Goal: Task Accomplishment & Management: Manage account settings

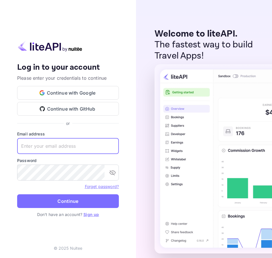
click at [43, 144] on input "text" at bounding box center [68, 146] width 102 height 16
paste input "[EMAIL_ADDRESS][DOMAIN_NAME]"
type input "[EMAIL_ADDRESS][DOMAIN_NAME]"
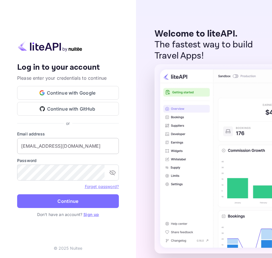
click at [56, 145] on input "[EMAIL_ADDRESS][DOMAIN_NAME]" at bounding box center [68, 146] width 102 height 16
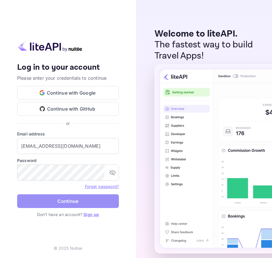
click at [49, 200] on button "Continue" at bounding box center [68, 201] width 102 height 14
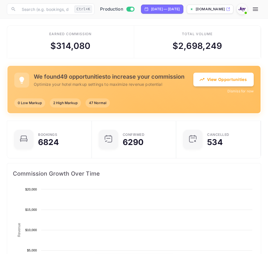
scroll to position [89, 120]
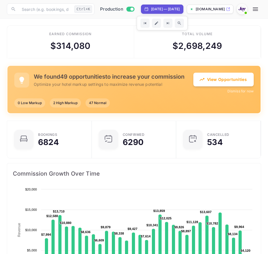
click at [259, 11] on icon "button" at bounding box center [255, 9] width 7 height 7
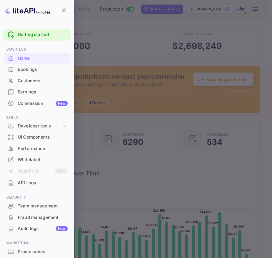
drag, startPoint x: 41, startPoint y: 69, endPoint x: 56, endPoint y: 74, distance: 15.9
click at [41, 69] on div "Bookings" at bounding box center [43, 69] width 50 height 7
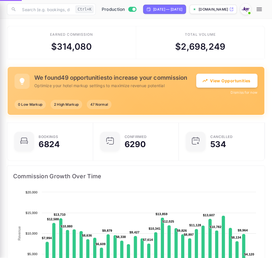
scroll to position [5, 5]
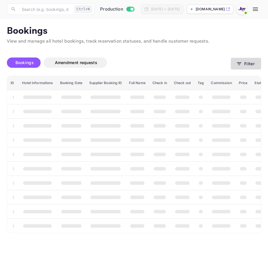
click at [240, 67] on button "Filter" at bounding box center [246, 64] width 30 height 12
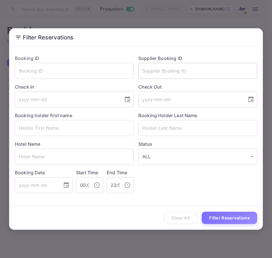
click at [175, 71] on input "text" at bounding box center [197, 71] width 119 height 16
paste input "7520584"
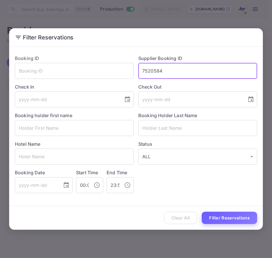
type input "7520584"
click at [220, 214] on button "Filter Reservations" at bounding box center [229, 218] width 55 height 12
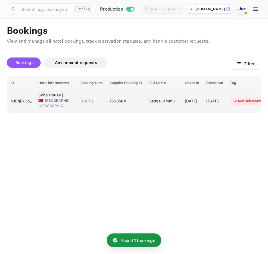
click at [27, 104] on div "nJBgEkCo_" at bounding box center [21, 101] width 21 height 9
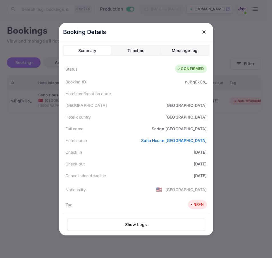
drag, startPoint x: 178, startPoint y: 164, endPoint x: 205, endPoint y: 164, distance: 27.7
click at [205, 164] on div "Check out [DATE]" at bounding box center [136, 164] width 147 height 12
click at [39, 187] on div at bounding box center [136, 129] width 272 height 258
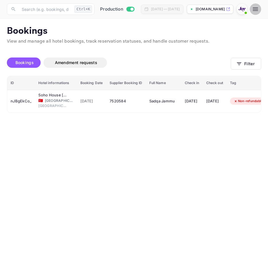
click at [261, 10] on button "button" at bounding box center [255, 8] width 11 height 11
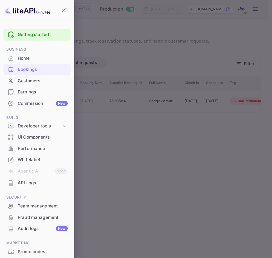
click at [40, 70] on div "Bookings" at bounding box center [43, 69] width 50 height 7
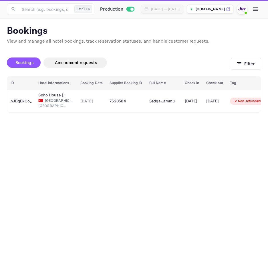
click at [252, 70] on div "Bookings Amendment requests Filter" at bounding box center [134, 64] width 254 height 24
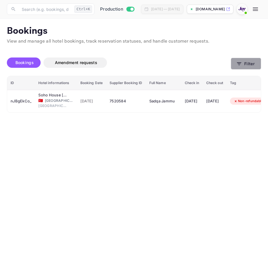
click at [248, 65] on button "Filter" at bounding box center [246, 64] width 30 height 12
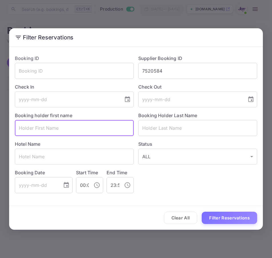
click at [56, 133] on input "text" at bounding box center [74, 128] width 119 height 16
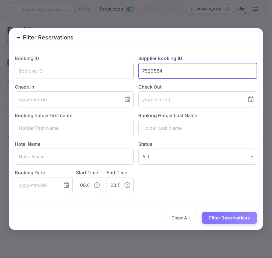
drag, startPoint x: 194, startPoint y: 69, endPoint x: 19, endPoint y: 70, distance: 174.4
click at [25, 65] on div "Booking ID ​ Supplier Booking ID 7520584 ​ Check In ​ Check Out ​ Booking holde…" at bounding box center [133, 121] width 247 height 143
click at [44, 133] on input "text" at bounding box center [74, 128] width 119 height 16
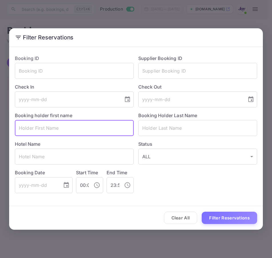
paste input "[PERSON_NAME]"
type input "[PERSON_NAME]"
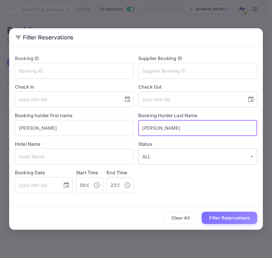
type input "o"
type input "[PERSON_NAME]"
click at [202, 212] on button "Filter Reservations" at bounding box center [229, 218] width 55 height 12
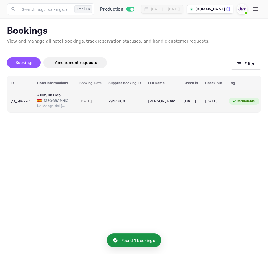
click at [25, 103] on div "y0_SsP77C" at bounding box center [21, 101] width 20 height 9
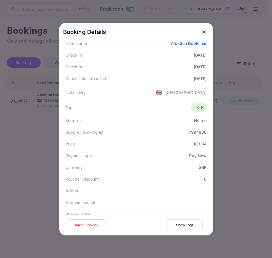
scroll to position [139, 0]
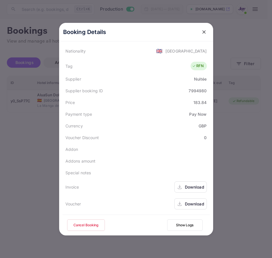
click at [195, 188] on div "Download" at bounding box center [194, 187] width 19 height 6
click at [194, 201] on div "Download" at bounding box center [194, 204] width 19 height 6
click at [201, 32] on icon "close" at bounding box center [204, 32] width 6 height 6
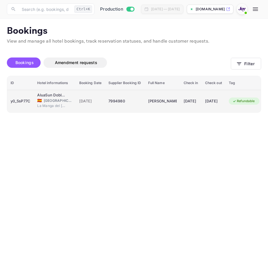
click at [202, 109] on td "[DATE]" at bounding box center [190, 101] width 21 height 23
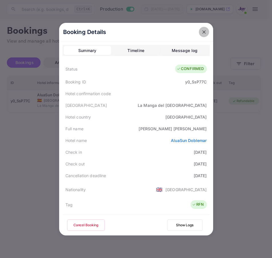
click at [203, 33] on icon "close" at bounding box center [203, 31] width 3 height 3
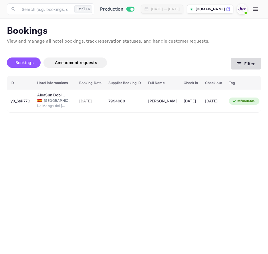
click at [249, 59] on button "Filter" at bounding box center [246, 64] width 30 height 12
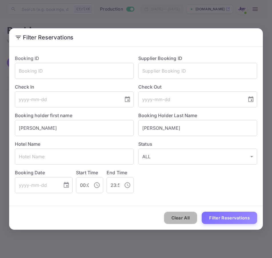
click at [190, 216] on button "Clear All" at bounding box center [180, 218] width 33 height 12
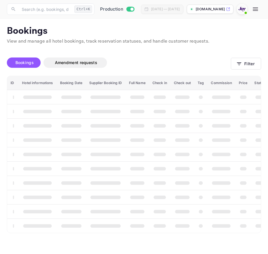
click at [188, 215] on th "booking table" at bounding box center [182, 211] width 24 height 14
click at [238, 64] on icon "button" at bounding box center [239, 64] width 6 height 6
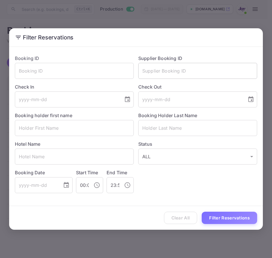
click at [158, 75] on input "text" at bounding box center [197, 71] width 119 height 16
paste input "9433539"
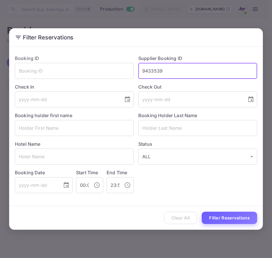
type input "9433539"
click at [224, 220] on button "Filter Reservations" at bounding box center [229, 218] width 55 height 12
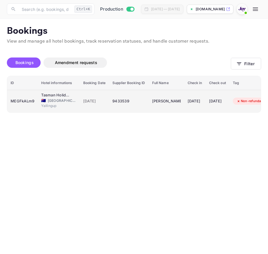
click at [64, 98] on span "[GEOGRAPHIC_DATA]" at bounding box center [62, 100] width 29 height 5
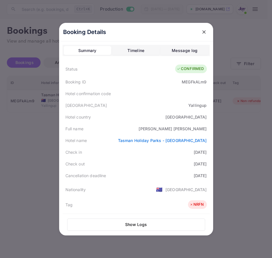
click at [204, 37] on div at bounding box center [204, 32] width 10 height 10
click at [194, 34] on div "Booking Details" at bounding box center [136, 32] width 154 height 19
click at [199, 33] on button "close" at bounding box center [204, 32] width 10 height 10
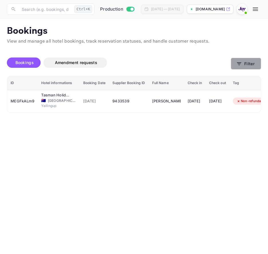
click at [244, 61] on button "Filter" at bounding box center [246, 64] width 30 height 12
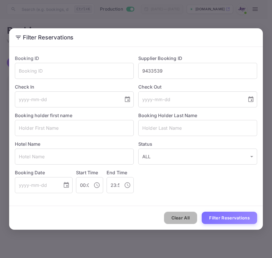
click at [172, 218] on button "Clear All" at bounding box center [180, 218] width 33 height 12
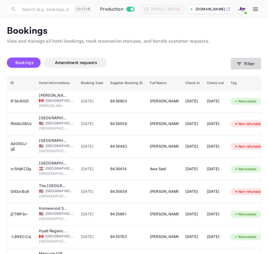
click at [245, 61] on button "Filter" at bounding box center [246, 64] width 30 height 12
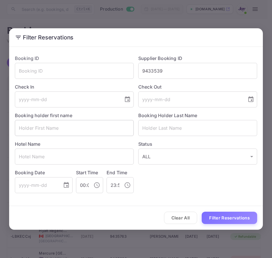
click at [79, 120] on input "text" at bounding box center [74, 128] width 119 height 16
paste input "[PERSON_NAME]"
type input "[PERSON_NAME]"
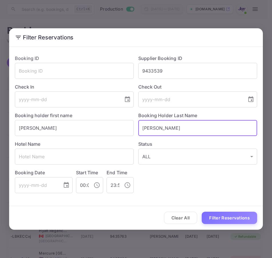
type input "[PERSON_NAME]"
click at [202, 212] on button "Filter Reservations" at bounding box center [229, 218] width 55 height 12
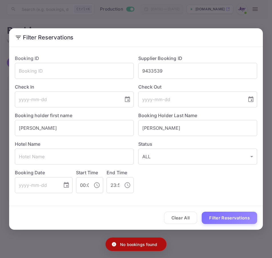
click at [49, 137] on div "Hotel Name ​" at bounding box center [72, 150] width 124 height 29
click at [47, 129] on input "[PERSON_NAME]" at bounding box center [74, 128] width 119 height 16
type input "[PERSON_NAME]"
click at [202, 212] on button "Filter Reservations" at bounding box center [229, 218] width 55 height 12
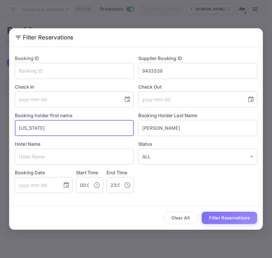
click at [202, 212] on button "Filter Reservations" at bounding box center [229, 218] width 55 height 12
drag, startPoint x: 46, startPoint y: 125, endPoint x: 30, endPoint y: 127, distance: 15.5
click at [30, 127] on input "[US_STATE]" at bounding box center [74, 128] width 119 height 16
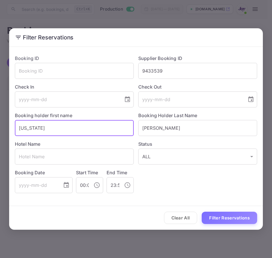
click at [30, 127] on input "[US_STATE]" at bounding box center [74, 128] width 119 height 16
paste input "[PERSON_NAME]"
type input "[PERSON_NAME]"
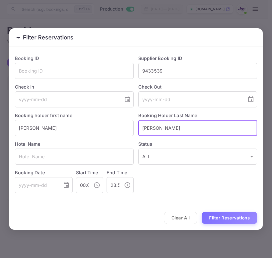
click at [201, 127] on input "[PERSON_NAME]" at bounding box center [197, 128] width 119 height 16
paste input "[PERSON_NAME]"
type input "[PERSON_NAME]"
click at [216, 216] on button "Filter Reservations" at bounding box center [229, 218] width 55 height 12
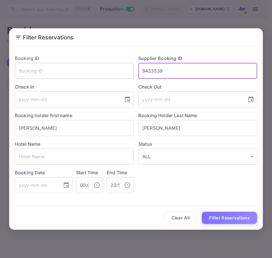
drag, startPoint x: 180, startPoint y: 70, endPoint x: 95, endPoint y: 70, distance: 85.8
click at [95, 70] on div "Booking ID ​ Supplier Booking ID 9433539 ​ Check In ​ Check Out ​ Booking holde…" at bounding box center [133, 121] width 247 height 143
paste input "8935514"
type input "8935514"
click at [52, 128] on input "[PERSON_NAME]" at bounding box center [74, 128] width 119 height 16
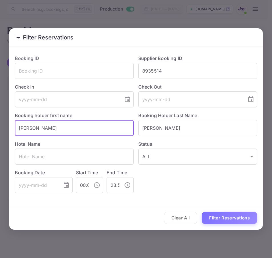
click at [52, 128] on input "[PERSON_NAME]" at bounding box center [74, 128] width 119 height 16
click at [189, 130] on input "[PERSON_NAME]" at bounding box center [197, 128] width 119 height 16
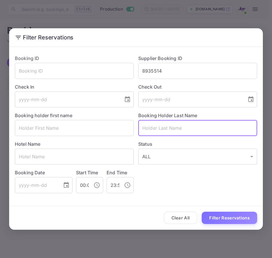
click at [189, 130] on input "text" at bounding box center [197, 128] width 119 height 16
click at [188, 71] on input "8935514" at bounding box center [197, 71] width 119 height 16
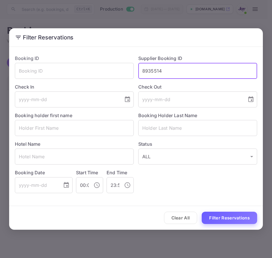
type input "8935514"
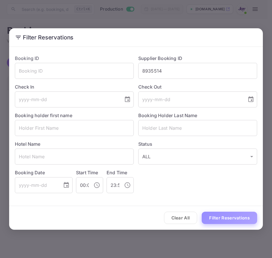
click at [213, 218] on button "Filter Reservations" at bounding box center [229, 218] width 55 height 12
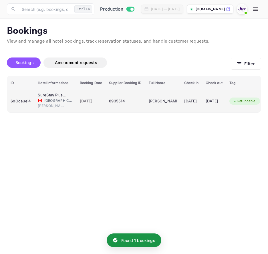
click at [34, 99] on td "6oOcauei4" at bounding box center [20, 101] width 27 height 23
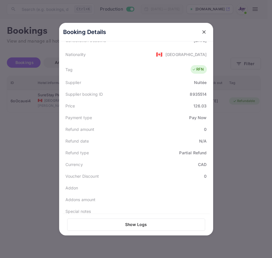
scroll to position [141, 0]
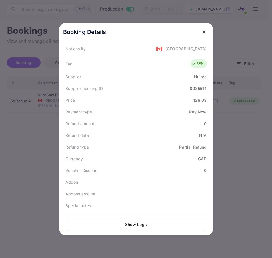
click at [231, 162] on div at bounding box center [136, 129] width 272 height 258
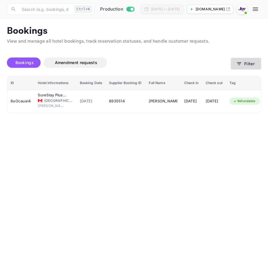
click at [239, 65] on icon "button" at bounding box center [239, 64] width 6 height 6
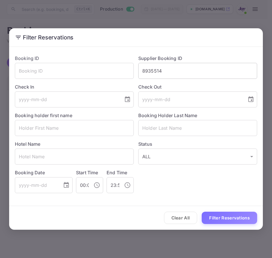
click at [200, 75] on input "8935514" at bounding box center [197, 71] width 119 height 16
click at [197, 72] on input "8935514" at bounding box center [197, 71] width 119 height 16
paste input "8664326"
click at [225, 221] on button "Filter Reservations" at bounding box center [229, 218] width 55 height 12
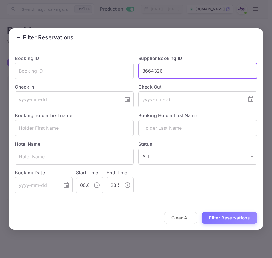
click at [185, 76] on input "8664326" at bounding box center [197, 71] width 119 height 16
type input "8664326"
click at [202, 212] on button "Filter Reservations" at bounding box center [229, 218] width 55 height 12
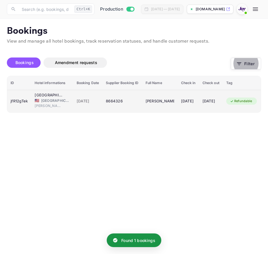
click at [46, 98] on span "[GEOGRAPHIC_DATA]" at bounding box center [55, 100] width 29 height 5
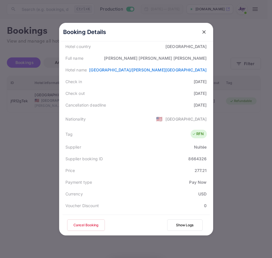
scroll to position [139, 0]
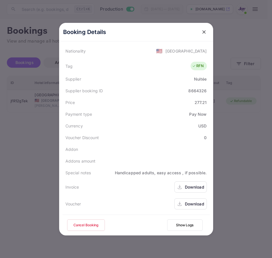
click at [188, 190] on div "Download" at bounding box center [190, 187] width 33 height 11
click at [192, 204] on div "Download" at bounding box center [194, 204] width 19 height 6
